Goal: Check status: Check status

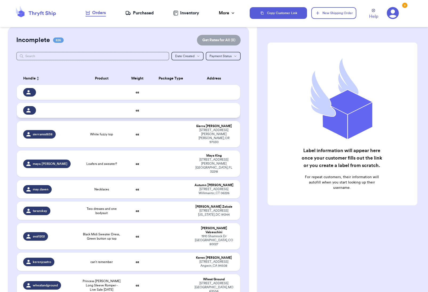
scroll to position [6, 0]
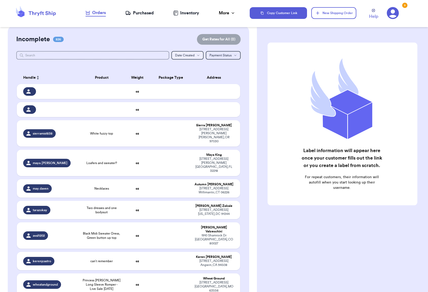
click at [199, 56] on button "Date Created Date Created" at bounding box center [187, 55] width 32 height 9
click at [192, 76] on button "Newest" at bounding box center [187, 73] width 32 height 9
drag, startPoint x: 181, startPoint y: 94, endPoint x: 202, endPoint y: 65, distance: 35.8
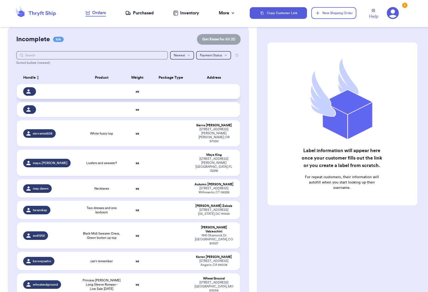
click at [20, 92] on td at bounding box center [48, 91] width 63 height 15
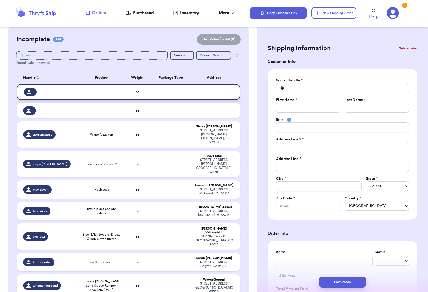
click at [20, 100] on td at bounding box center [48, 92] width 63 height 16
click at [60, 56] on input "text" at bounding box center [91, 55] width 151 height 9
click at [220, 56] on span "Payment Status" at bounding box center [211, 55] width 22 height 3
click at [188, 56] on icon "button" at bounding box center [188, 55] width 2 height 1
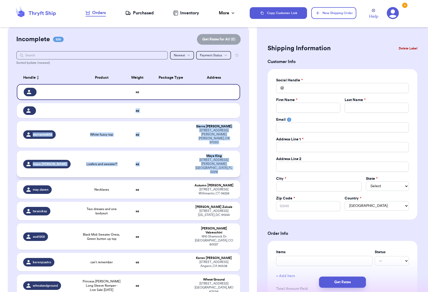
drag, startPoint x: 233, startPoint y: 96, endPoint x: 222, endPoint y: 162, distance: 66.4
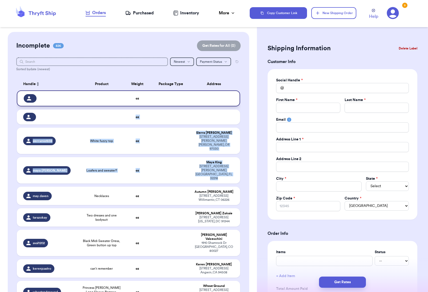
scroll to position [0, 0]
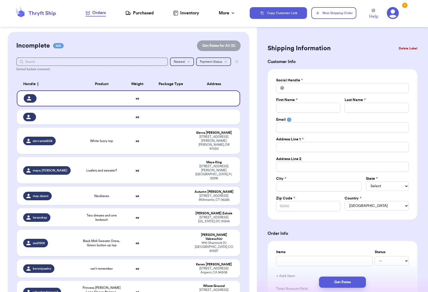
click at [57, 44] on span "826" at bounding box center [58, 45] width 11 height 5
click at [206, 101] on td at bounding box center [215, 99] width 49 height 16
click at [177, 123] on td at bounding box center [171, 117] width 40 height 15
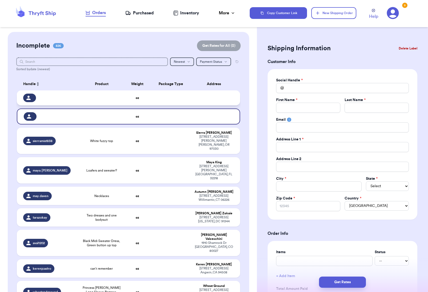
scroll to position [0, 0]
drag, startPoint x: 187, startPoint y: 101, endPoint x: 198, endPoint y: 100, distance: 10.9
click at [187, 101] on td at bounding box center [171, 98] width 40 height 15
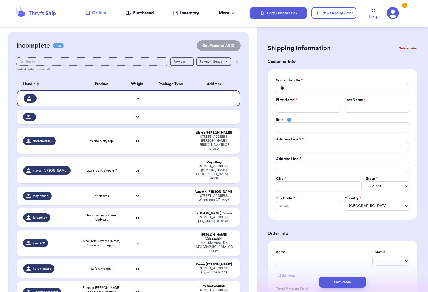
click at [409, 46] on button "Delete Label" at bounding box center [407, 49] width 23 height 12
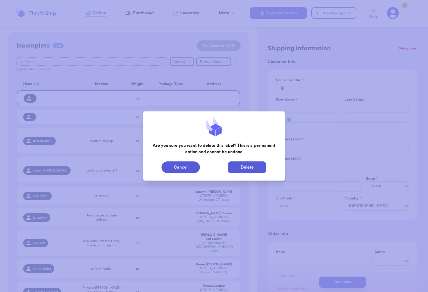
click at [246, 167] on button "Delete" at bounding box center [247, 168] width 38 height 12
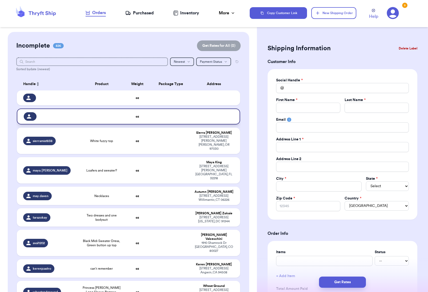
click at [218, 113] on td at bounding box center [215, 117] width 49 height 16
click at [405, 51] on button "Delete Label" at bounding box center [407, 49] width 23 height 12
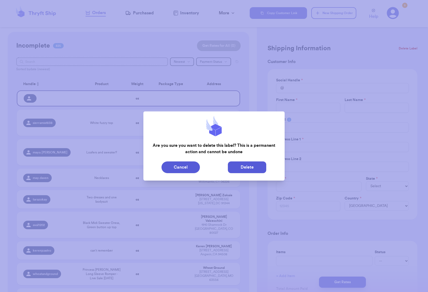
click at [250, 166] on button "Delete" at bounding box center [247, 168] width 38 height 12
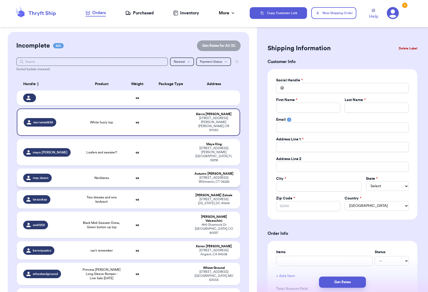
type input "White fuzzy top"
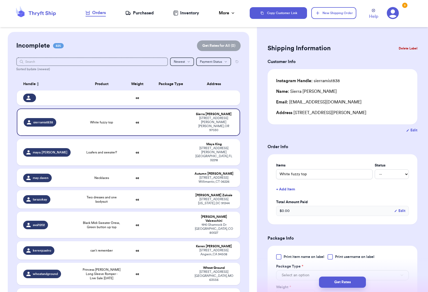
click at [406, 47] on button "Delete Label" at bounding box center [407, 49] width 23 height 12
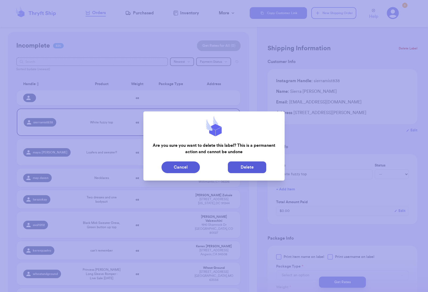
click at [248, 166] on button "Delete" at bounding box center [247, 168] width 38 height 12
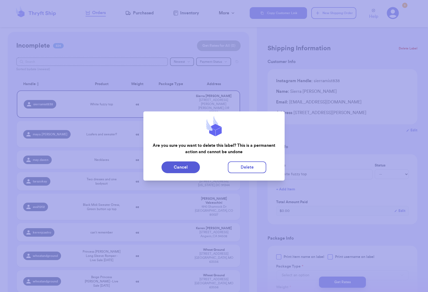
type input "Loafers and sweater?"
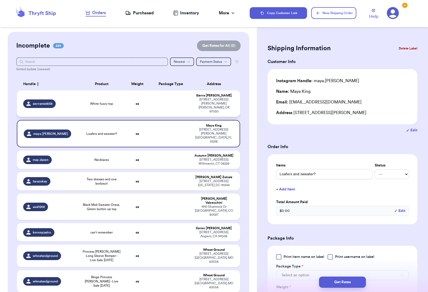
click at [223, 97] on div "Sierra [PERSON_NAME]" at bounding box center [213, 96] width 39 height 4
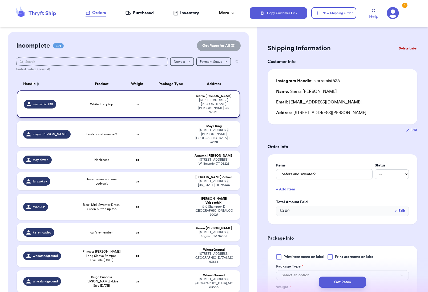
type input "White fuzzy top"
click at [406, 48] on button "Delete Label" at bounding box center [407, 49] width 23 height 12
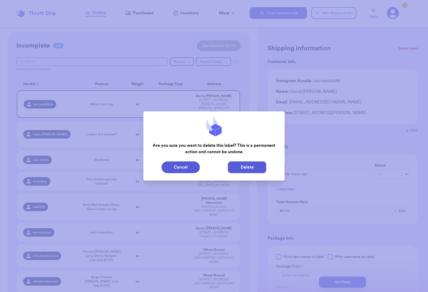
click at [250, 168] on button "Delete" at bounding box center [247, 168] width 38 height 12
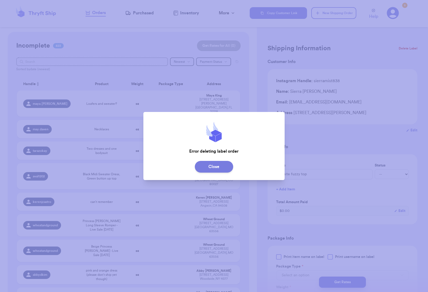
click at [226, 168] on button "Close" at bounding box center [214, 167] width 38 height 12
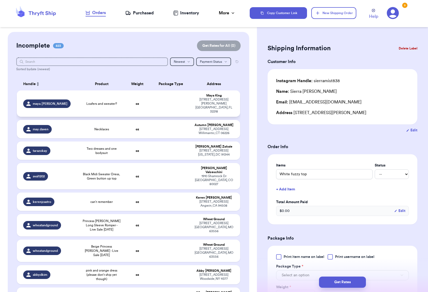
click at [210, 108] on div "[STREET_ADDRESS][PERSON_NAME]" at bounding box center [213, 106] width 39 height 16
type input "Loafers and sweater?"
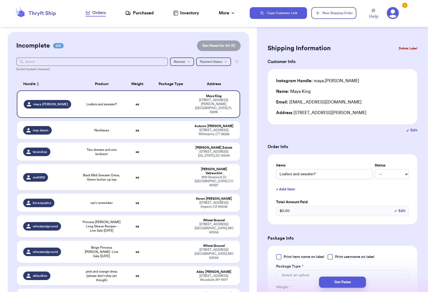
click at [403, 49] on button "Delete Label" at bounding box center [407, 49] width 23 height 12
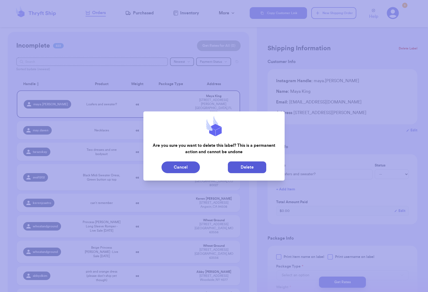
click at [246, 167] on button "Delete" at bounding box center [247, 168] width 38 height 12
type input "Necklaces"
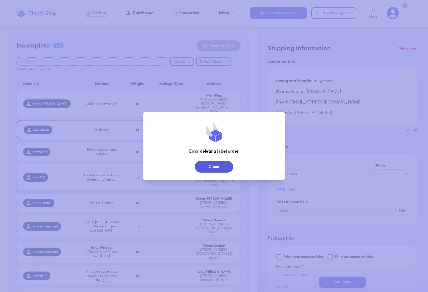
click at [211, 162] on button "Close" at bounding box center [214, 167] width 38 height 12
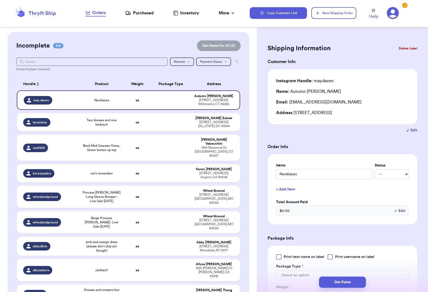
click at [410, 48] on button "Delete Label" at bounding box center [407, 49] width 23 height 12
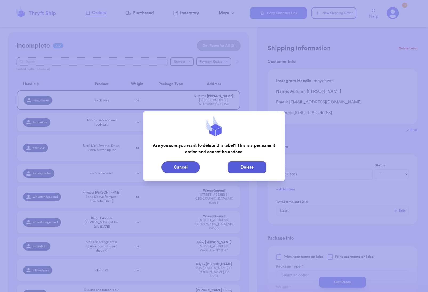
click at [257, 167] on button "Delete" at bounding box center [247, 168] width 38 height 12
type input "Two dresses and one bodysuit"
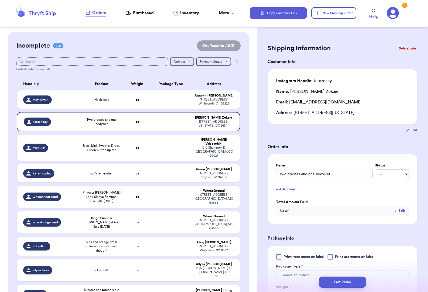
click at [403, 48] on button "Delete Label" at bounding box center [407, 49] width 23 height 12
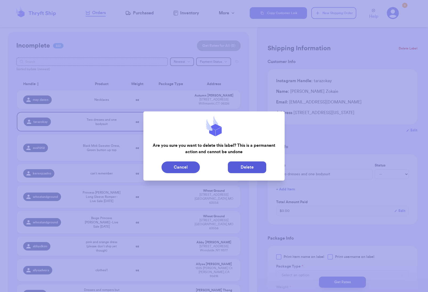
click at [248, 166] on button "Delete" at bounding box center [247, 168] width 38 height 12
type input "Necklaces"
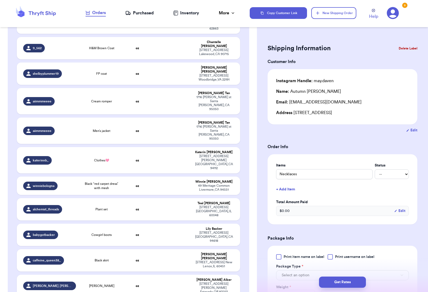
scroll to position [386, 0]
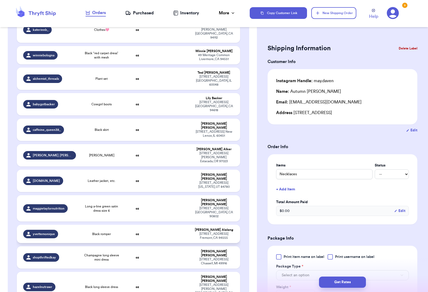
click at [207, 232] on div "[STREET_ADDRESS]" at bounding box center [213, 236] width 39 height 8
type input "Black romper"
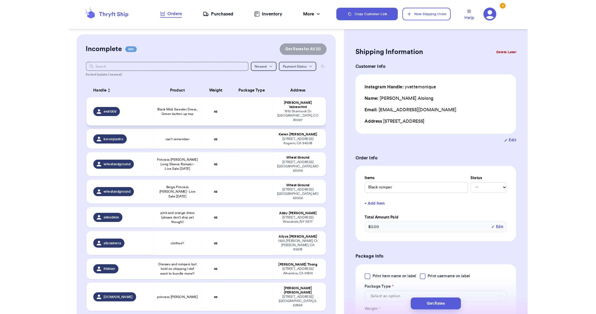
scroll to position [0, 0]
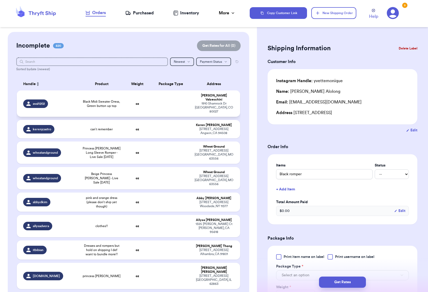
click at [212, 102] on div "[STREET_ADDRESS][PERSON_NAME]" at bounding box center [213, 108] width 39 height 12
type input "Black Midi Sweater Dress, Green button up top"
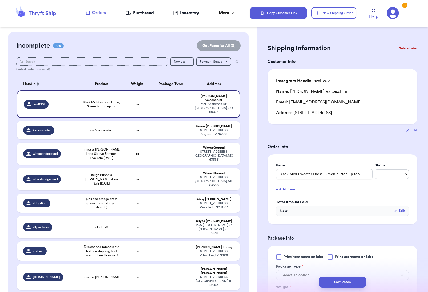
click at [32, 68] on div "Sorted by date (newest)" at bounding box center [128, 69] width 224 height 4
click at [40, 61] on input "text" at bounding box center [91, 61] width 151 height 9
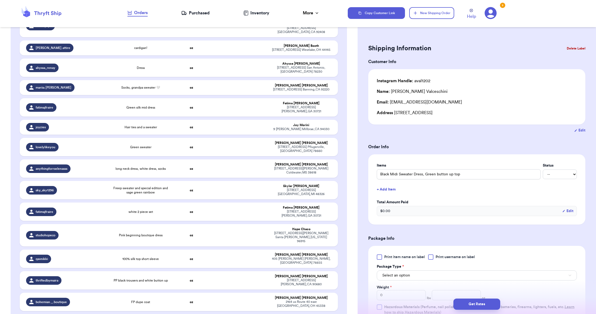
scroll to position [2740, 0]
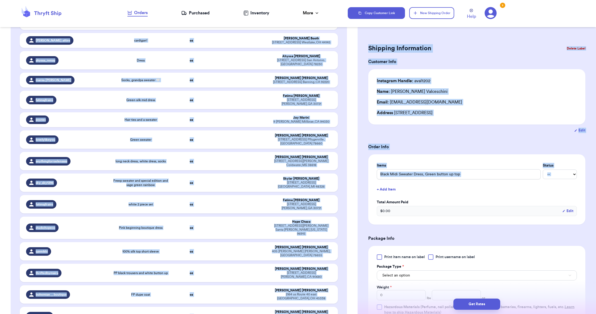
drag, startPoint x: 356, startPoint y: 58, endPoint x: 367, endPoint y: 92, distance: 35.3
click at [371, 191] on div "Customer Link New Order Incomplete 820 Get Rates for All ( 0 ) Get Rates for Al…" at bounding box center [298, 157] width 596 height 314
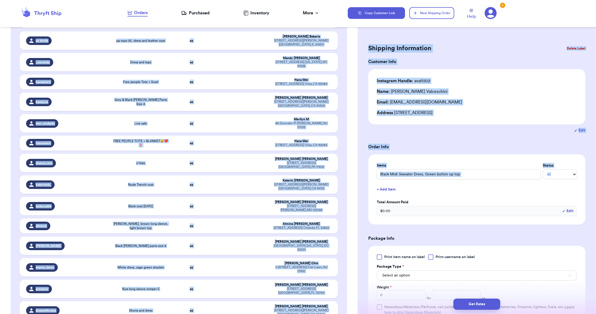
scroll to position [2084, 0]
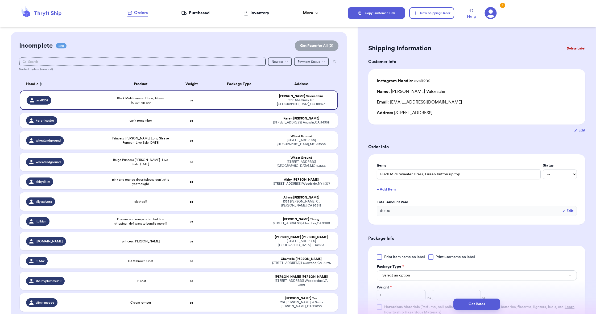
scroll to position [0, 0]
click at [318, 108] on td "[PERSON_NAME] [STREET_ADDRESS][PERSON_NAME]" at bounding box center [303, 100] width 70 height 19
click at [579, 46] on button "Delete Label" at bounding box center [576, 49] width 23 height 12
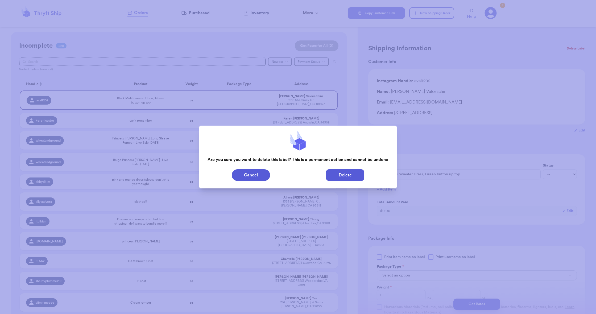
click at [352, 177] on button "Delete" at bounding box center [345, 175] width 38 height 12
click at [349, 171] on button "Delete" at bounding box center [345, 175] width 38 height 12
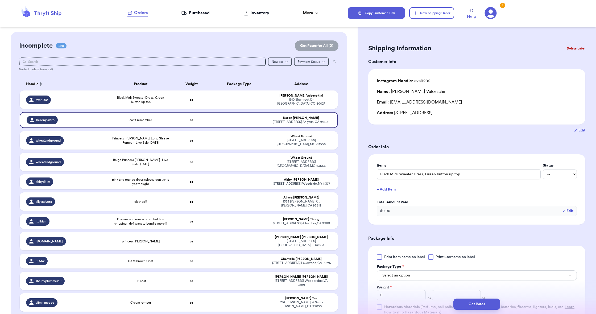
type input "can’t remember"
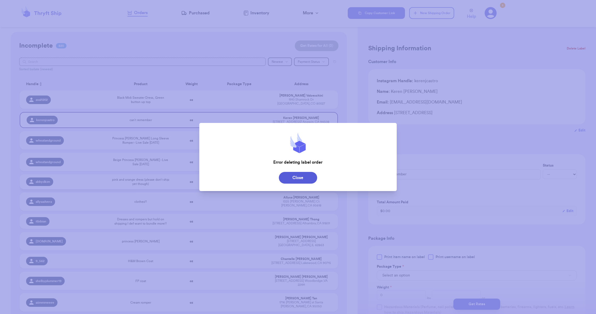
click at [297, 179] on button "Close" at bounding box center [298, 178] width 38 height 12
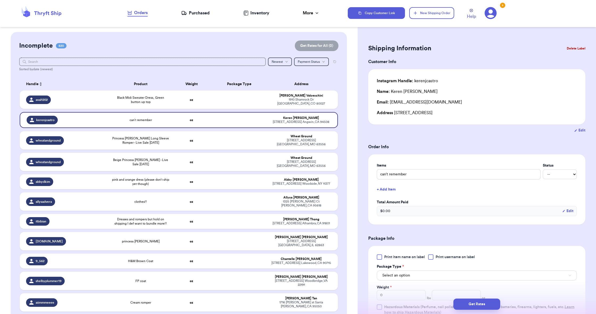
click at [573, 50] on button "Delete Label" at bounding box center [576, 49] width 23 height 12
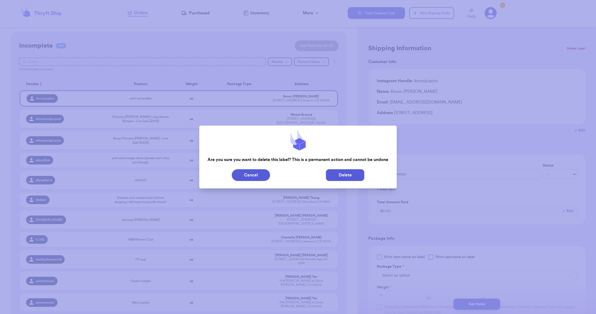
click at [351, 174] on button "Delete" at bounding box center [345, 175] width 38 height 12
type input "Princess [PERSON_NAME] Long Sleeve Romper - Live Sale [DATE]"
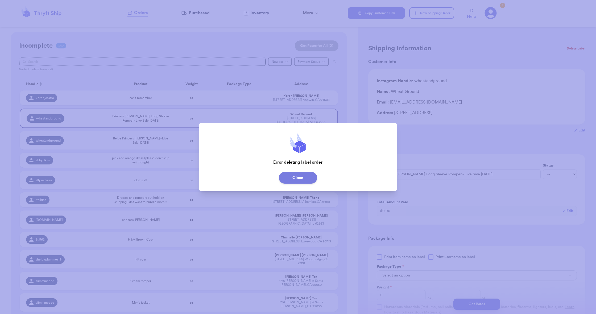
click at [313, 174] on button "Close" at bounding box center [298, 178] width 38 height 12
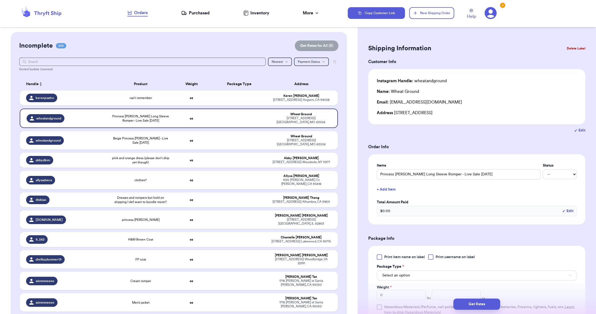
click at [579, 46] on button "Delete Label" at bounding box center [576, 49] width 23 height 12
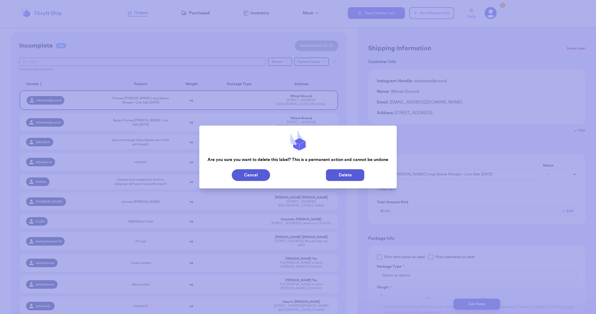
click at [344, 176] on button "Delete" at bounding box center [345, 175] width 38 height 12
type input "Beige Princess [PERSON_NAME] - Live Sale [DATE]"
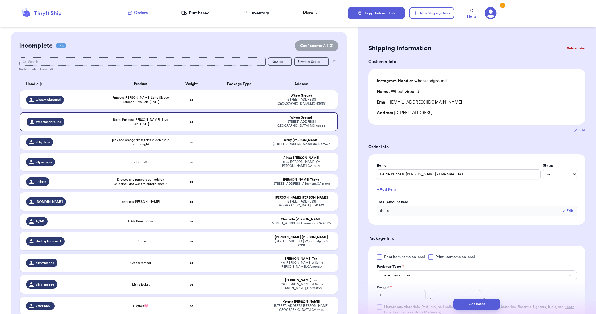
click at [578, 48] on button "Delete Label" at bounding box center [576, 49] width 23 height 12
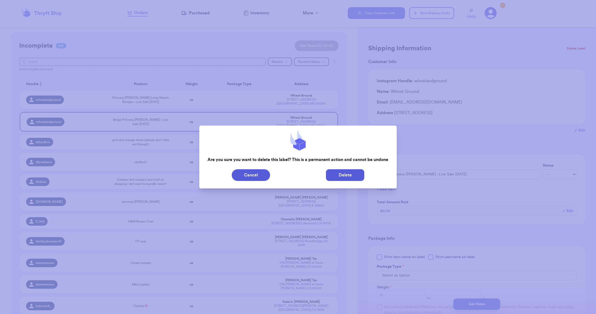
click at [349, 172] on button "Delete" at bounding box center [345, 175] width 38 height 12
type input "Princess [PERSON_NAME] Long Sleeve Romper - Live Sale [DATE]"
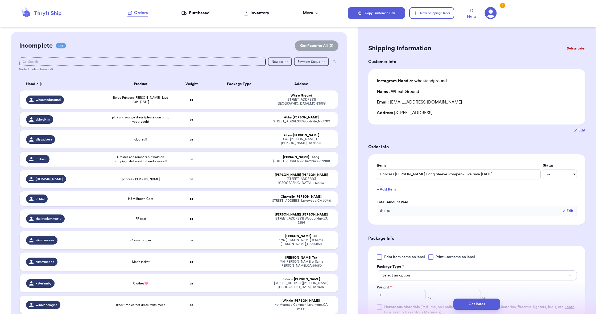
click at [578, 46] on button "Delete Label" at bounding box center [576, 49] width 23 height 12
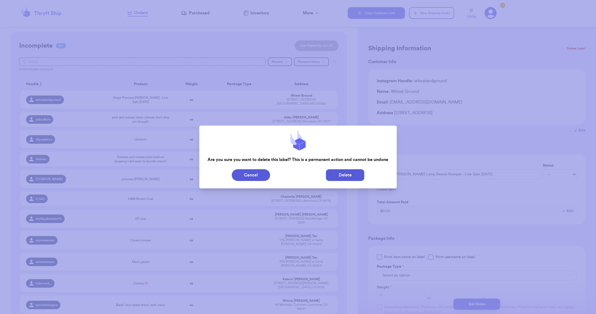
click at [364, 175] on button "Delete" at bounding box center [345, 175] width 38 height 12
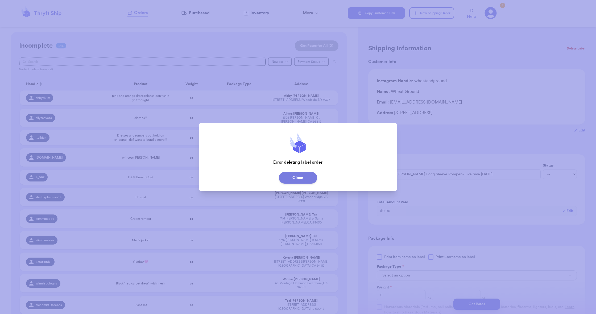
click at [306, 179] on button "Close" at bounding box center [298, 178] width 38 height 12
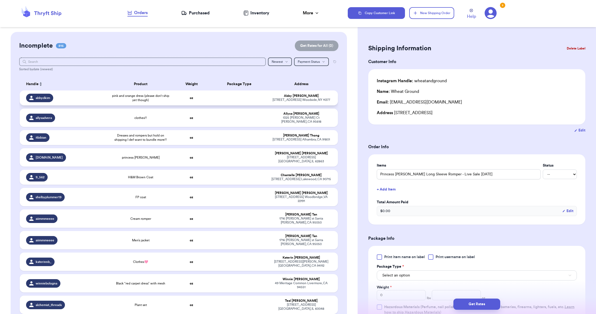
click at [296, 102] on div "[STREET_ADDRESS]" at bounding box center [301, 100] width 60 height 4
type input "pink and orange dress (please don’t ship yet though)"
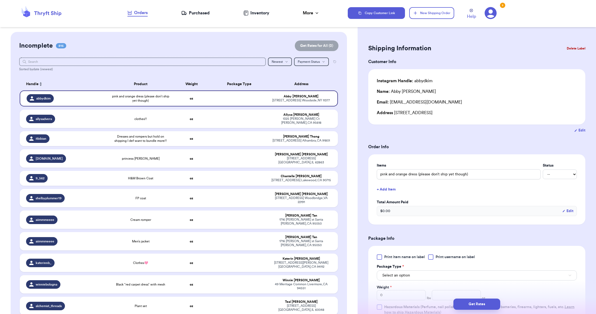
click at [572, 47] on button "Delete Label" at bounding box center [576, 49] width 23 height 12
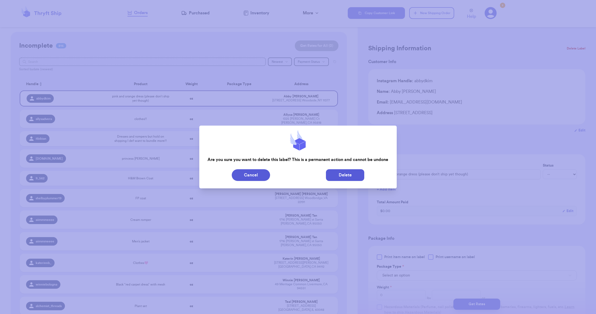
click at [343, 171] on button "Delete" at bounding box center [345, 175] width 38 height 12
type input "clothes!!"
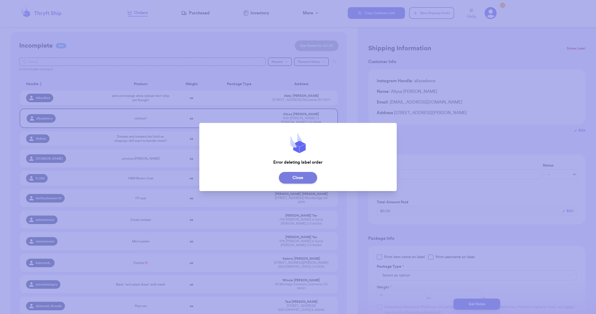
click at [303, 173] on button "Close" at bounding box center [298, 178] width 38 height 12
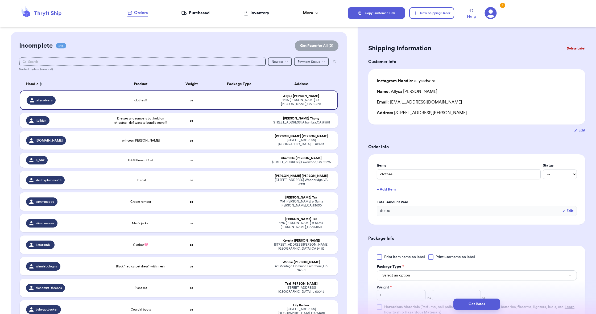
click at [580, 52] on button "Delete Label" at bounding box center [576, 49] width 23 height 12
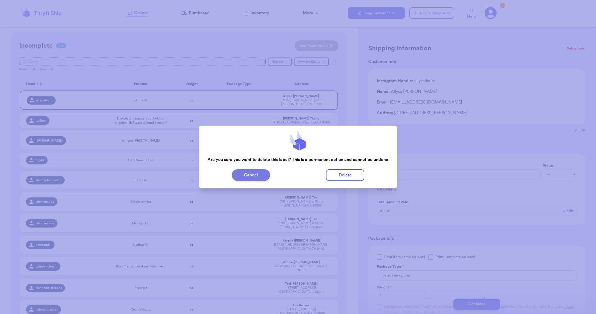
click at [253, 172] on button "Cancel" at bounding box center [251, 175] width 38 height 12
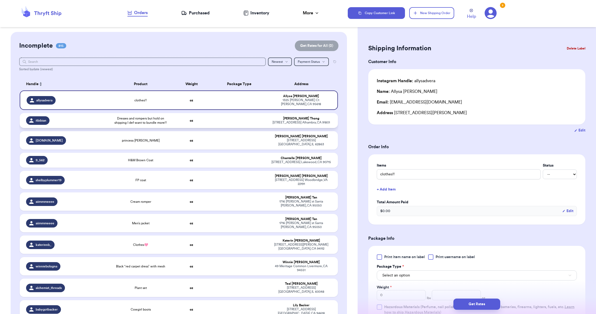
click at [310, 120] on div "[PERSON_NAME]" at bounding box center [301, 119] width 60 height 4
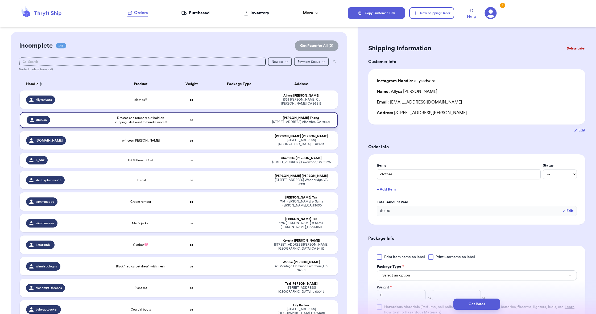
type input "Dresses and rompers but hold on shipping I def want to bundle more!!"
click at [575, 52] on button "Delete Label" at bounding box center [576, 49] width 23 height 12
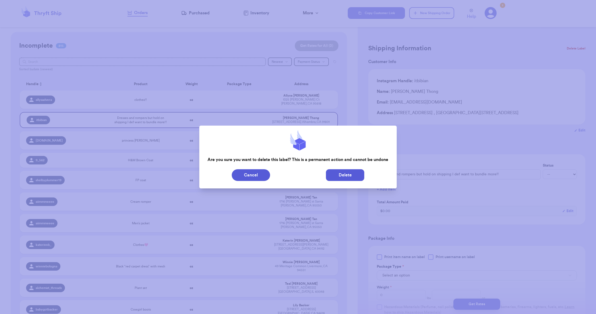
click at [361, 176] on button "Delete" at bounding box center [345, 175] width 38 height 12
type input "clothes!!"
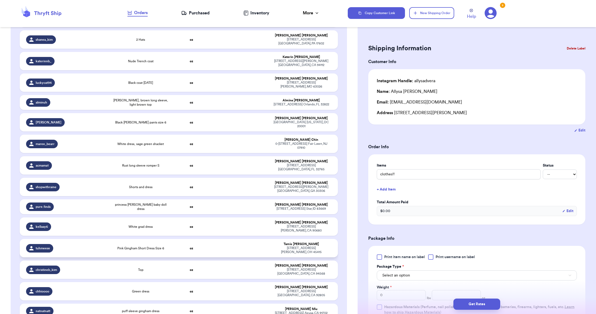
click at [317, 246] on div "[STREET_ADDRESS] [GEOGRAPHIC_DATA] , OH 45415" at bounding box center [301, 250] width 60 height 8
type input "Pink Gingham Short Dress Size 6"
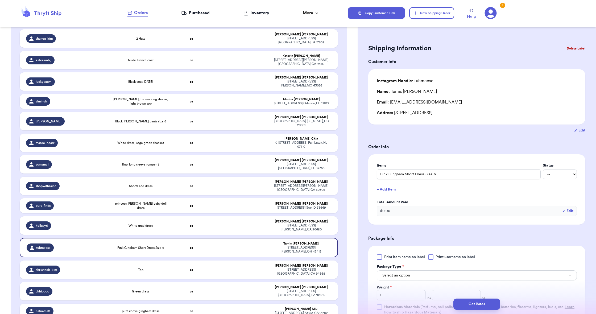
click at [580, 44] on button "Delete Label" at bounding box center [576, 49] width 23 height 12
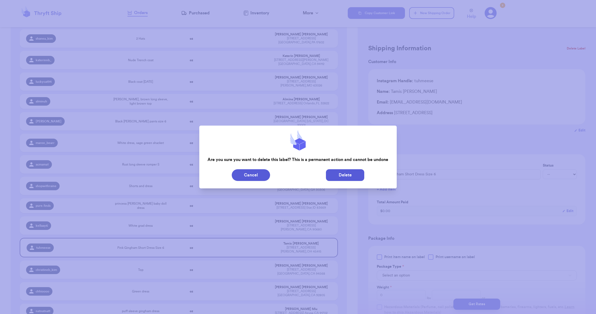
click at [349, 171] on button "Delete" at bounding box center [345, 175] width 38 height 12
type input "clothes!!"
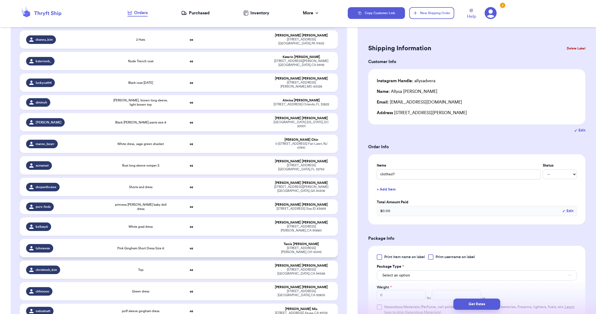
click at [311, 242] on div "[PERSON_NAME]" at bounding box center [301, 244] width 60 height 4
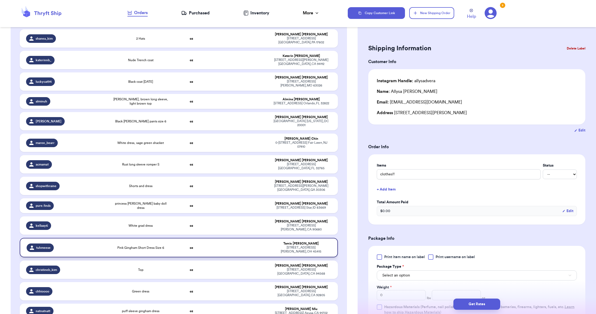
type input "Pink Gingham Short Dress Size 6"
click at [578, 52] on button "Delete Label" at bounding box center [576, 49] width 23 height 12
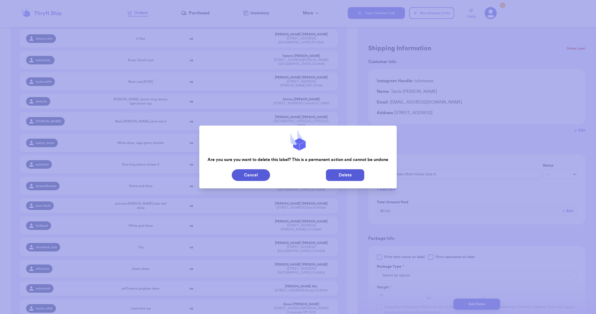
click at [345, 175] on button "Delete" at bounding box center [345, 175] width 38 height 12
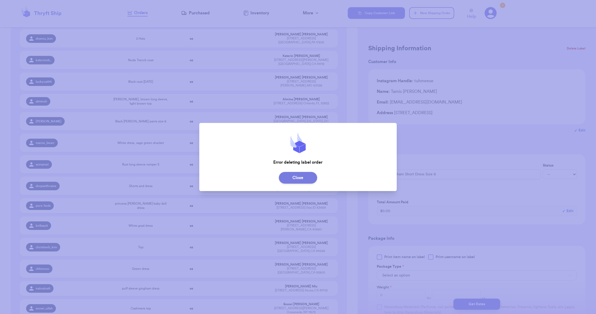
click at [304, 182] on button "Close" at bounding box center [298, 178] width 38 height 12
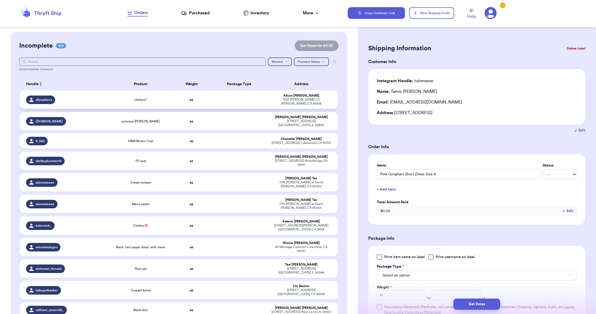
click at [309, 98] on div "[PERSON_NAME]" at bounding box center [301, 96] width 60 height 4
type input "clothes!!"
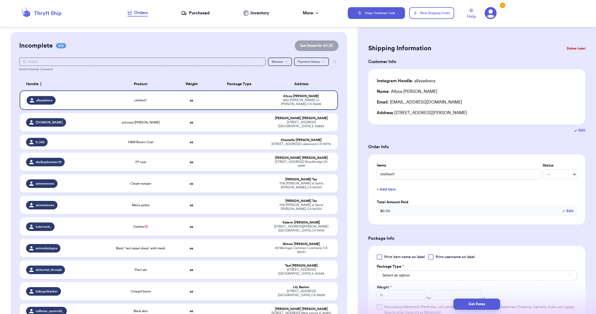
click at [569, 48] on button "Delete Label" at bounding box center [576, 49] width 23 height 12
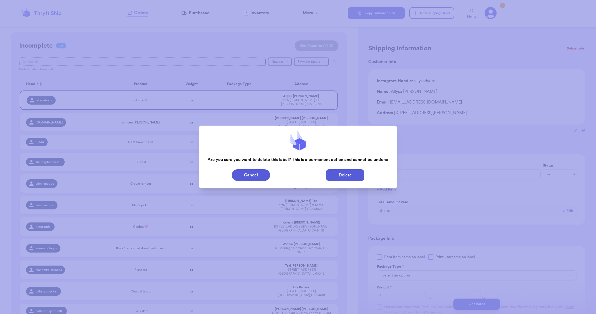
click at [362, 178] on button "Delete" at bounding box center [345, 175] width 38 height 12
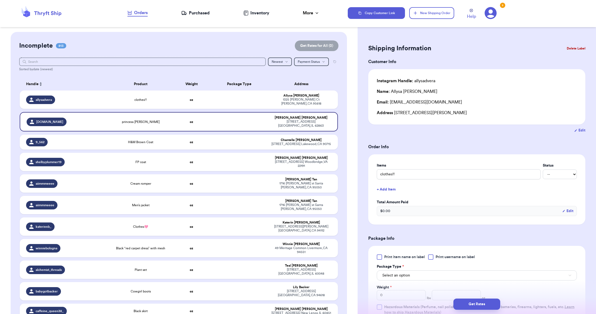
type input "princess [PERSON_NAME]"
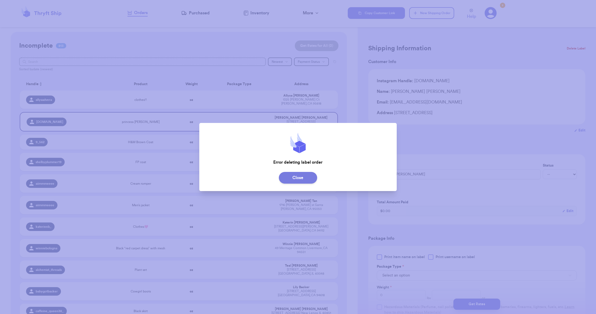
click at [293, 182] on button "Close" at bounding box center [298, 178] width 38 height 12
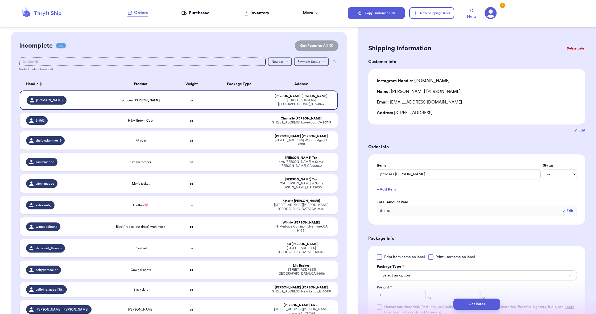
click at [199, 10] on div "Purchased" at bounding box center [195, 13] width 28 height 6
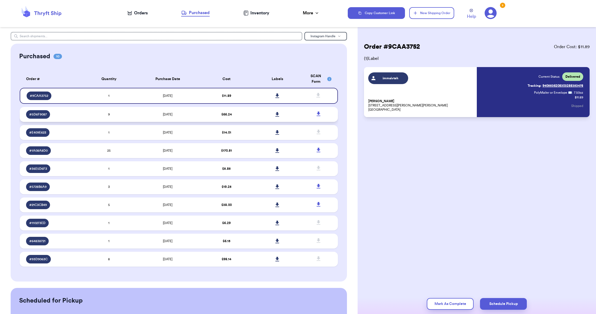
click at [241, 118] on td "$ 66.24" at bounding box center [226, 114] width 51 height 15
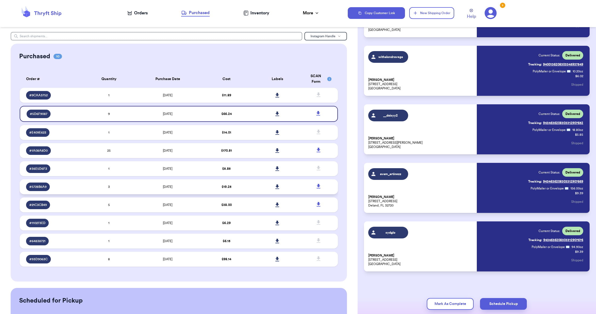
scroll to position [314, 0]
click at [212, 154] on td "$ 170.81" at bounding box center [226, 150] width 51 height 15
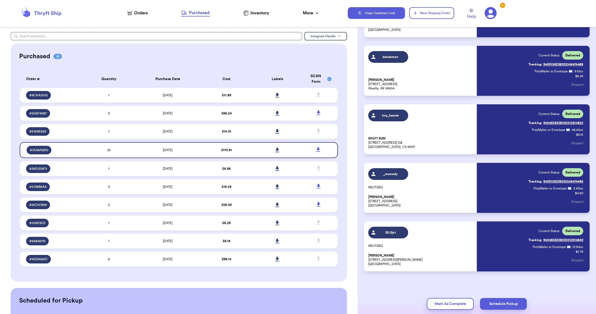
scroll to position [1251, 0]
click at [207, 134] on td "$ 14.01" at bounding box center [226, 131] width 51 height 15
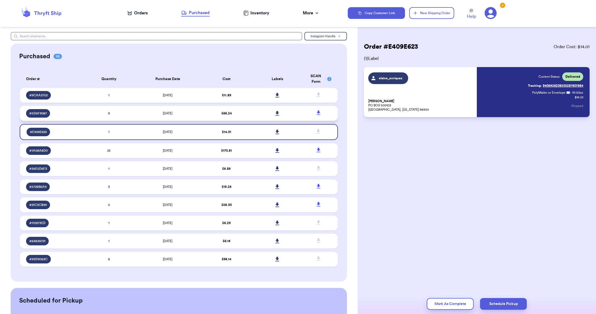
click at [194, 113] on td "[DATE]" at bounding box center [167, 113] width 67 height 15
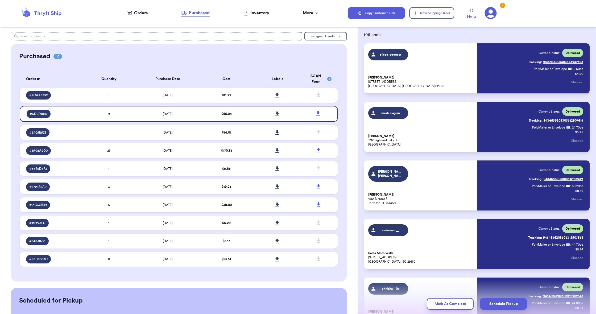
scroll to position [312, 0]
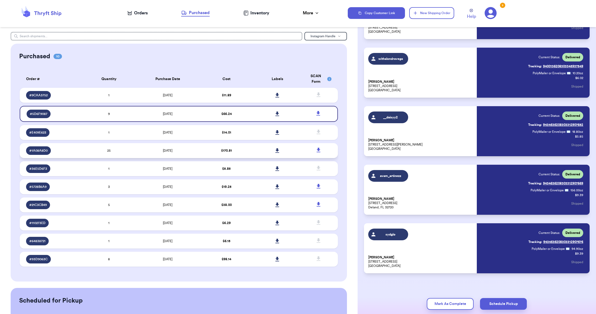
click at [157, 155] on td "[DATE]" at bounding box center [167, 150] width 67 height 15
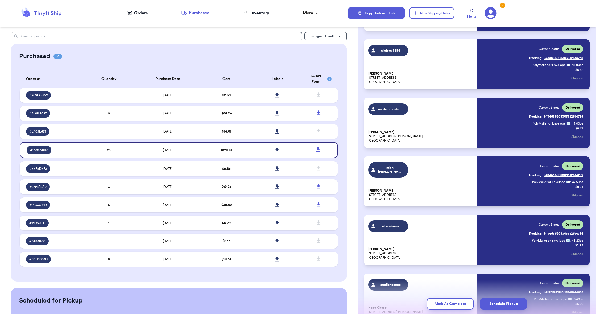
scroll to position [716, 0]
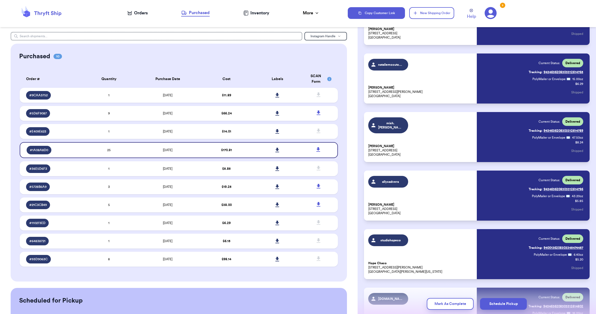
click at [550, 131] on link "Tracking: 9434636208303312614789" at bounding box center [556, 130] width 55 height 9
